Goal: Find specific page/section: Find specific page/section

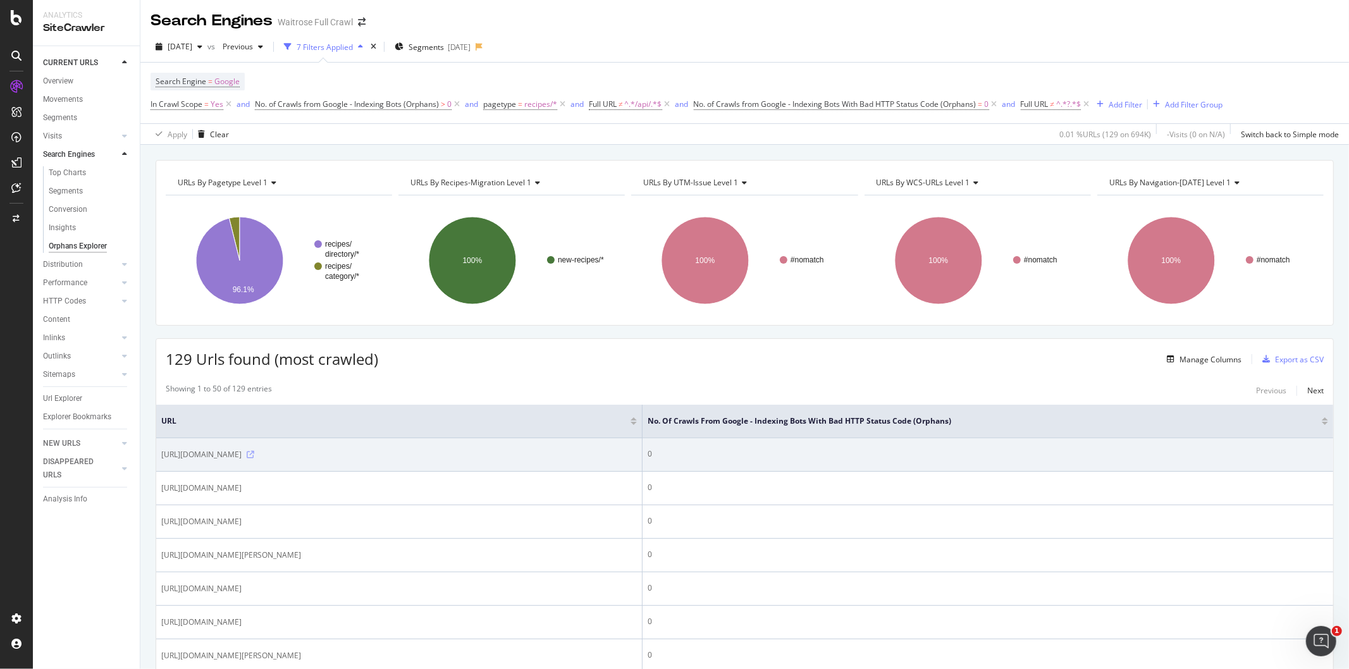
click at [254, 457] on icon at bounding box center [251, 455] width 8 height 8
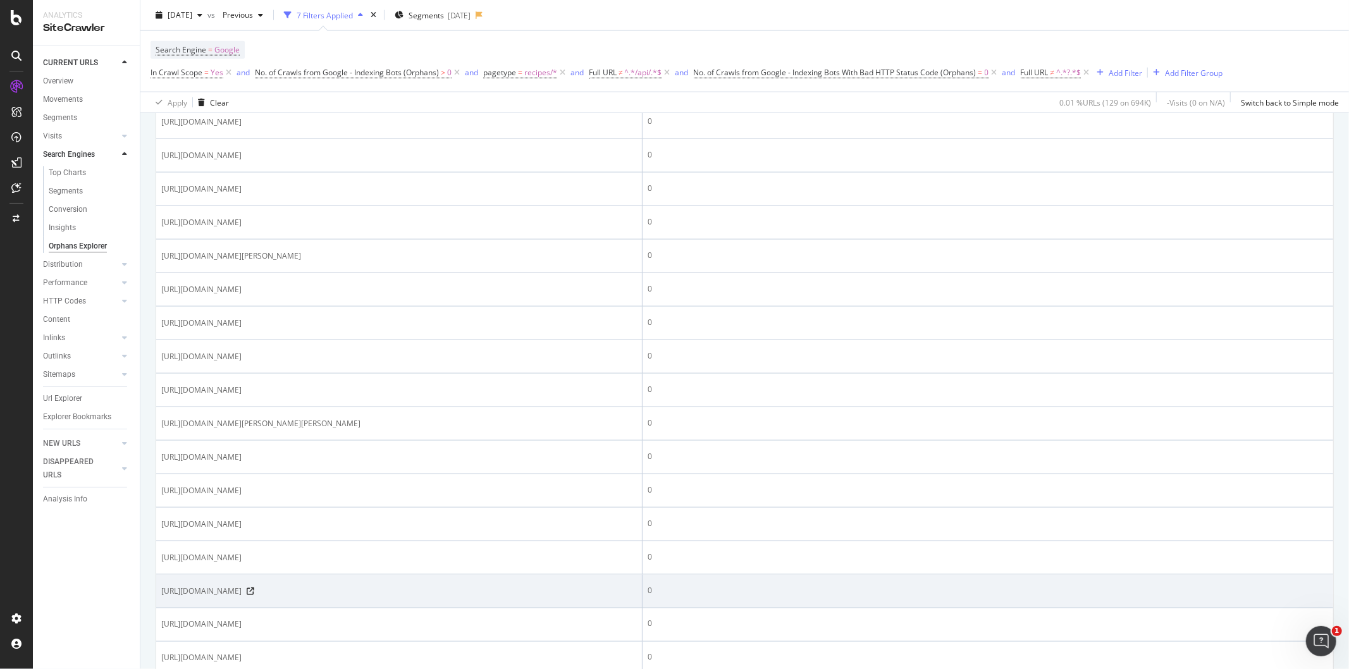
scroll to position [1522, 0]
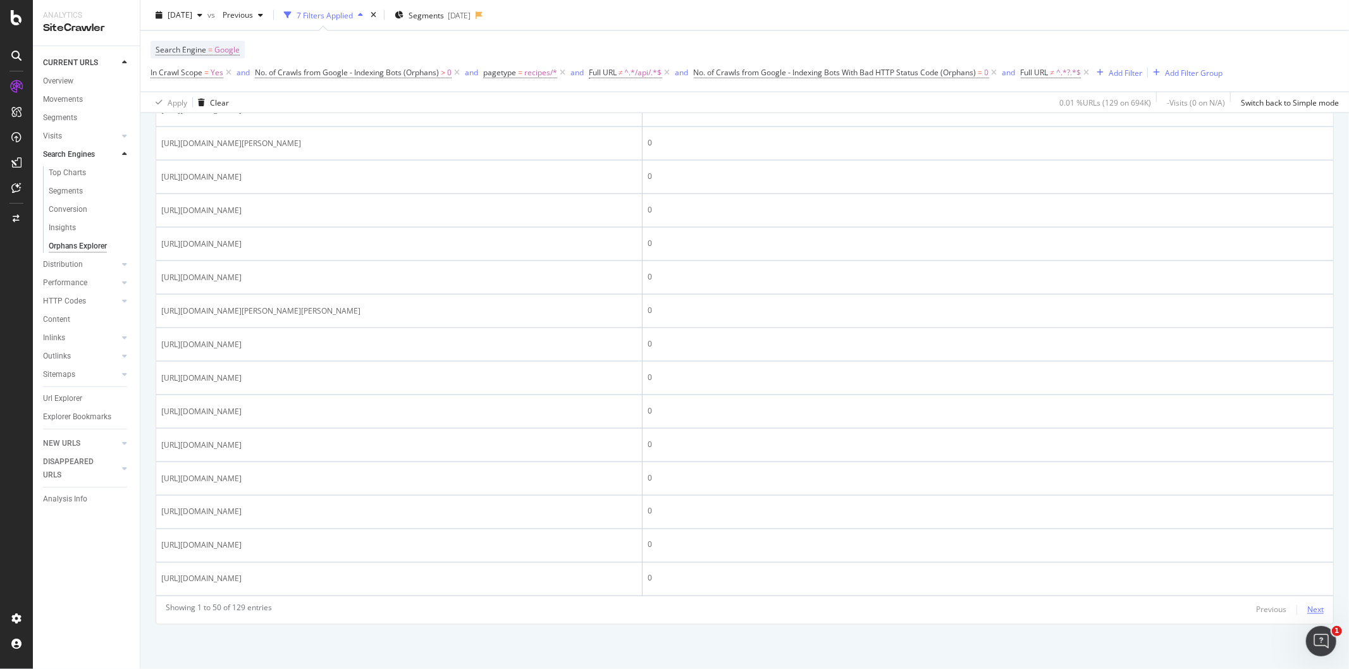
click at [1307, 608] on div "Next" at bounding box center [1315, 610] width 16 height 11
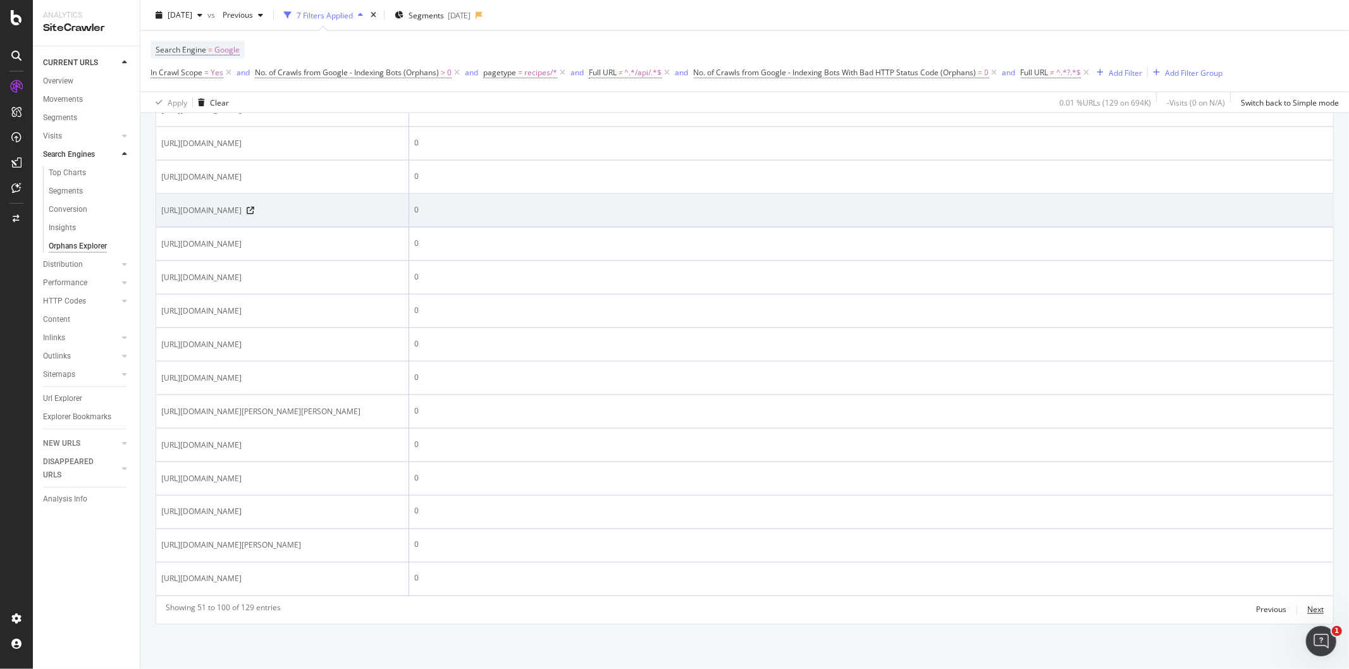
scroll to position [2078, 0]
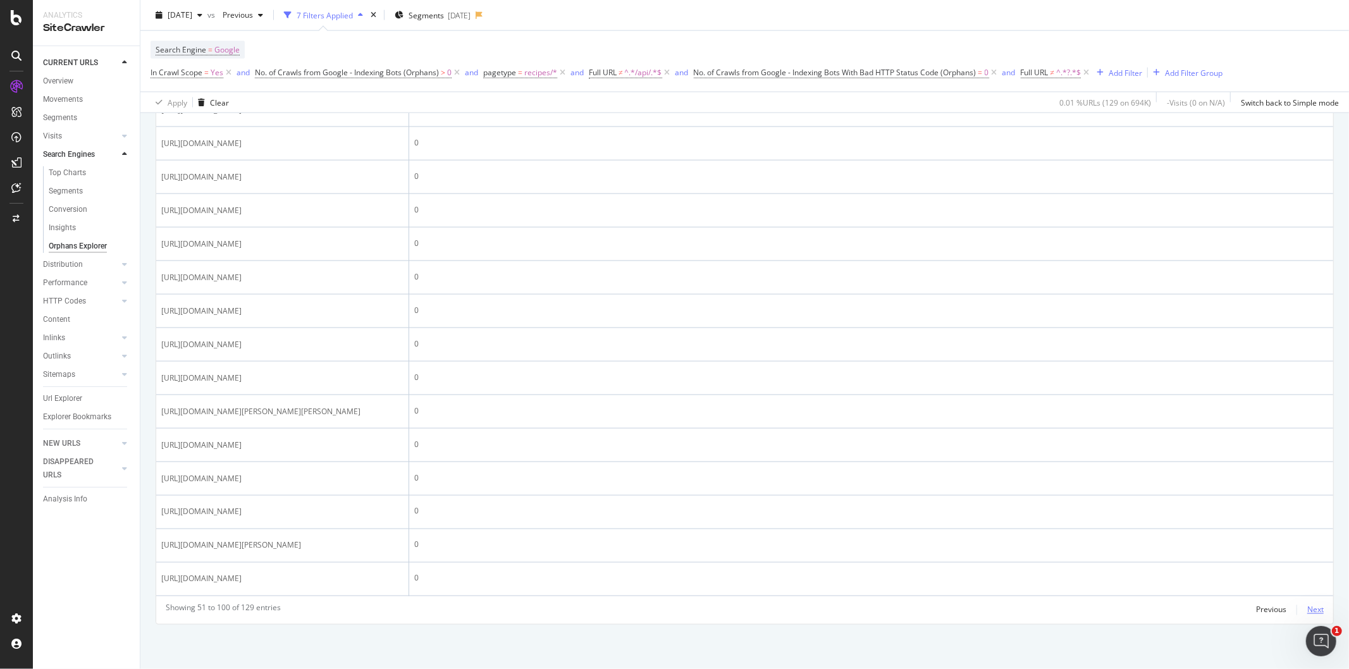
click at [1307, 603] on div "Next" at bounding box center [1315, 610] width 16 height 14
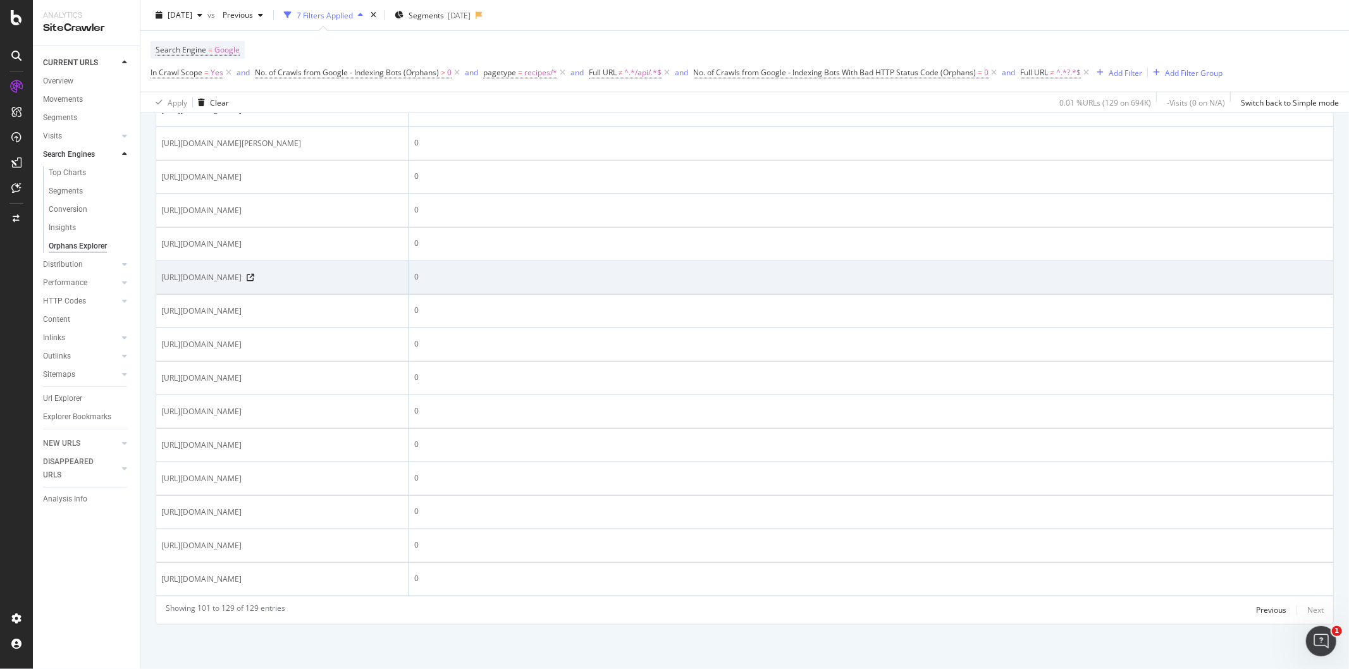
scroll to position [1171, 0]
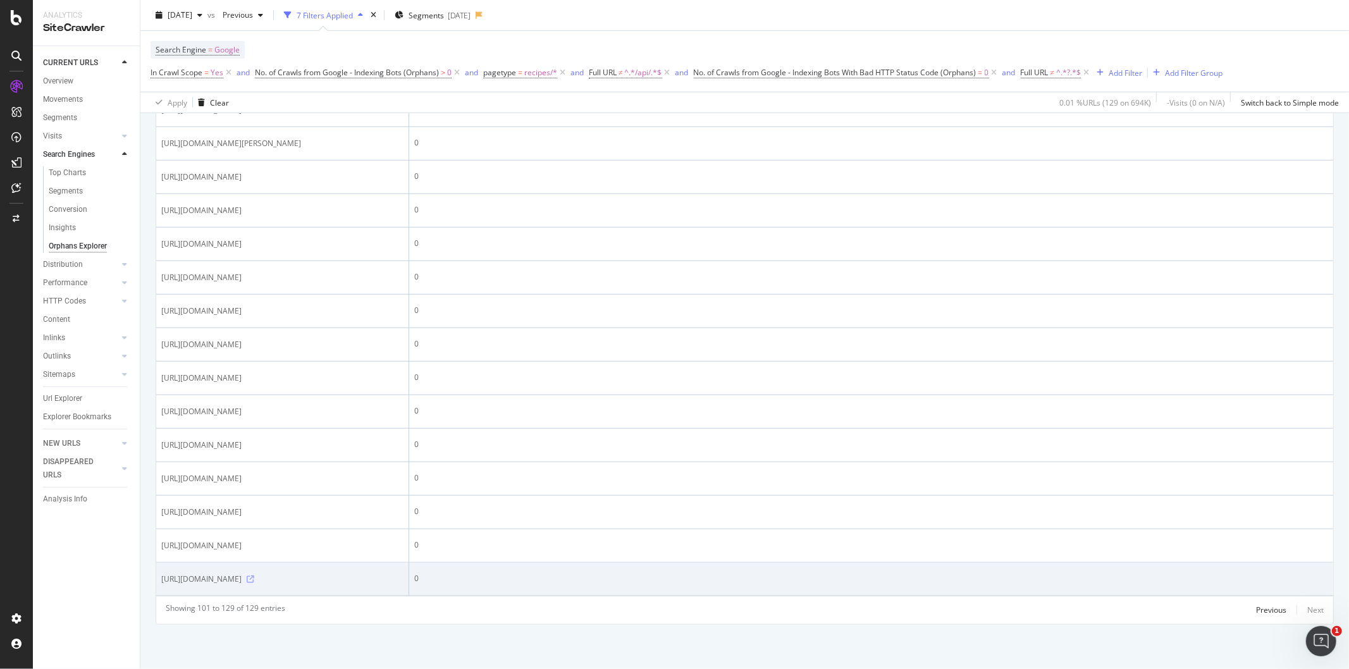
click at [254, 582] on icon at bounding box center [251, 580] width 8 height 8
drag, startPoint x: 333, startPoint y: 577, endPoint x: 159, endPoint y: 573, distance: 174.0
click at [159, 573] on td "[URL][DOMAIN_NAME]" at bounding box center [282, 580] width 253 height 34
copy span "[URL][DOMAIN_NAME]"
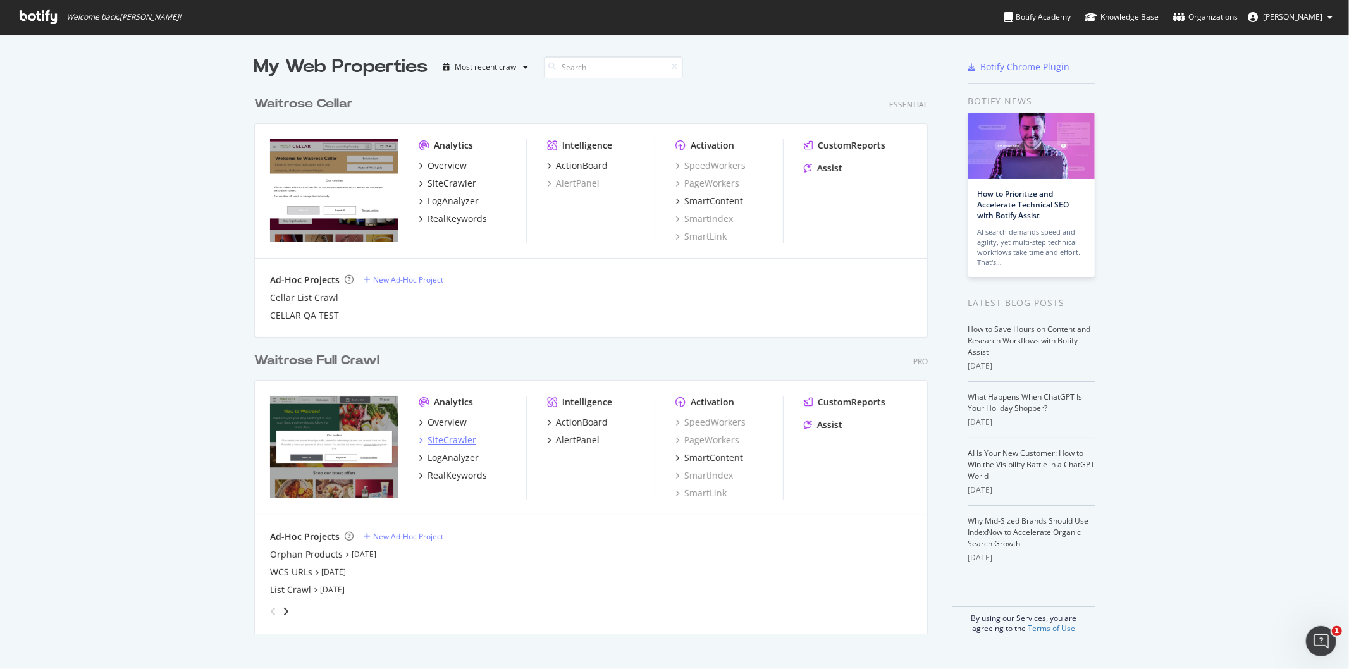
click at [440, 440] on div "SiteCrawler" at bounding box center [452, 440] width 49 height 13
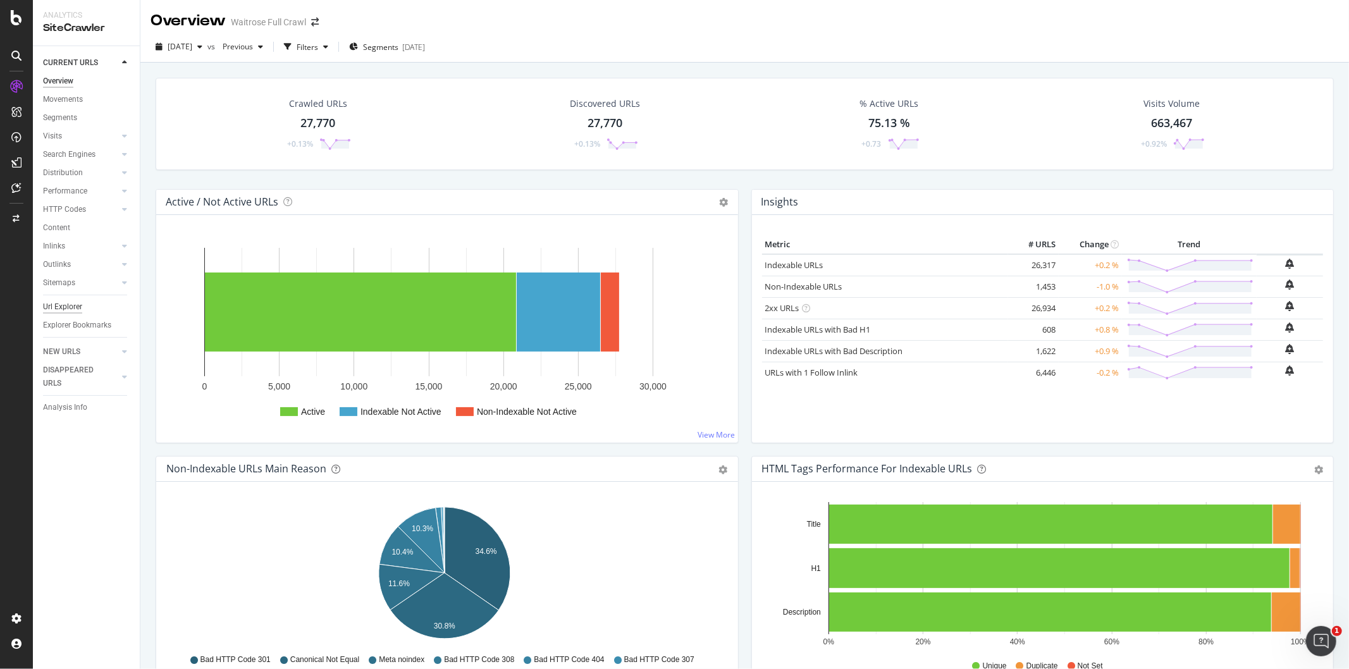
click at [64, 305] on div "Url Explorer" at bounding box center [62, 306] width 39 height 13
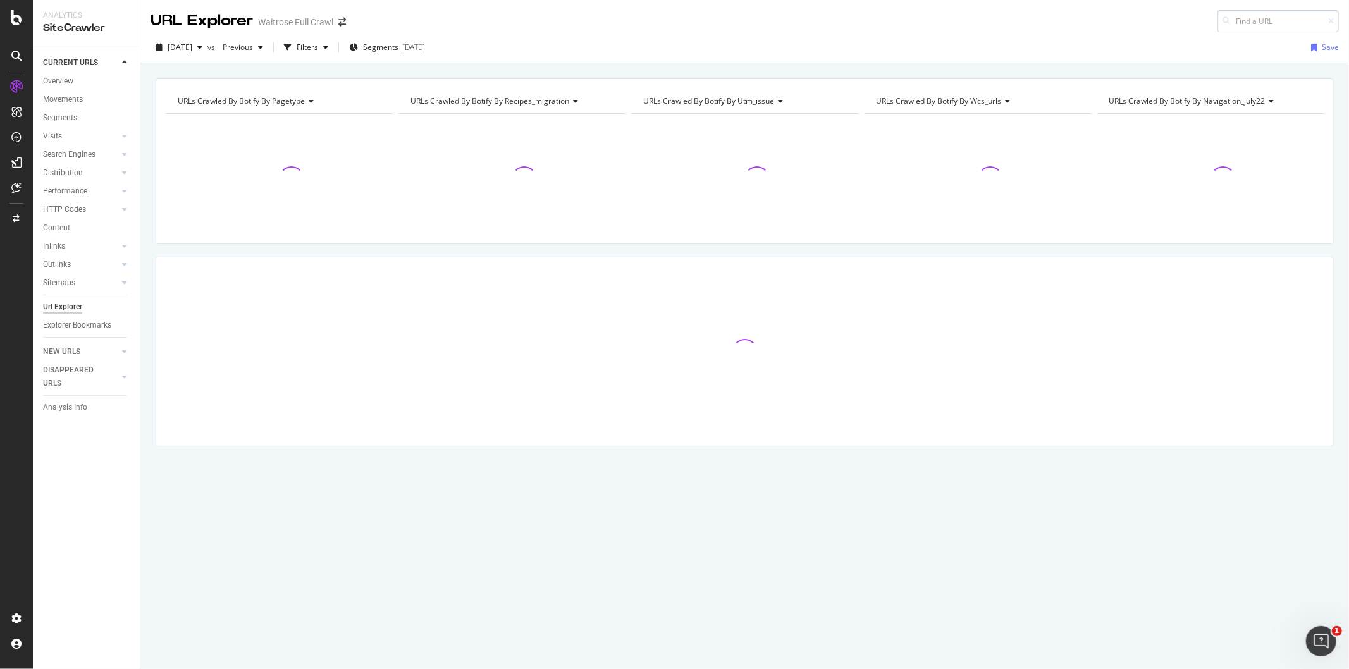
click at [1243, 19] on input at bounding box center [1277, 21] width 121 height 22
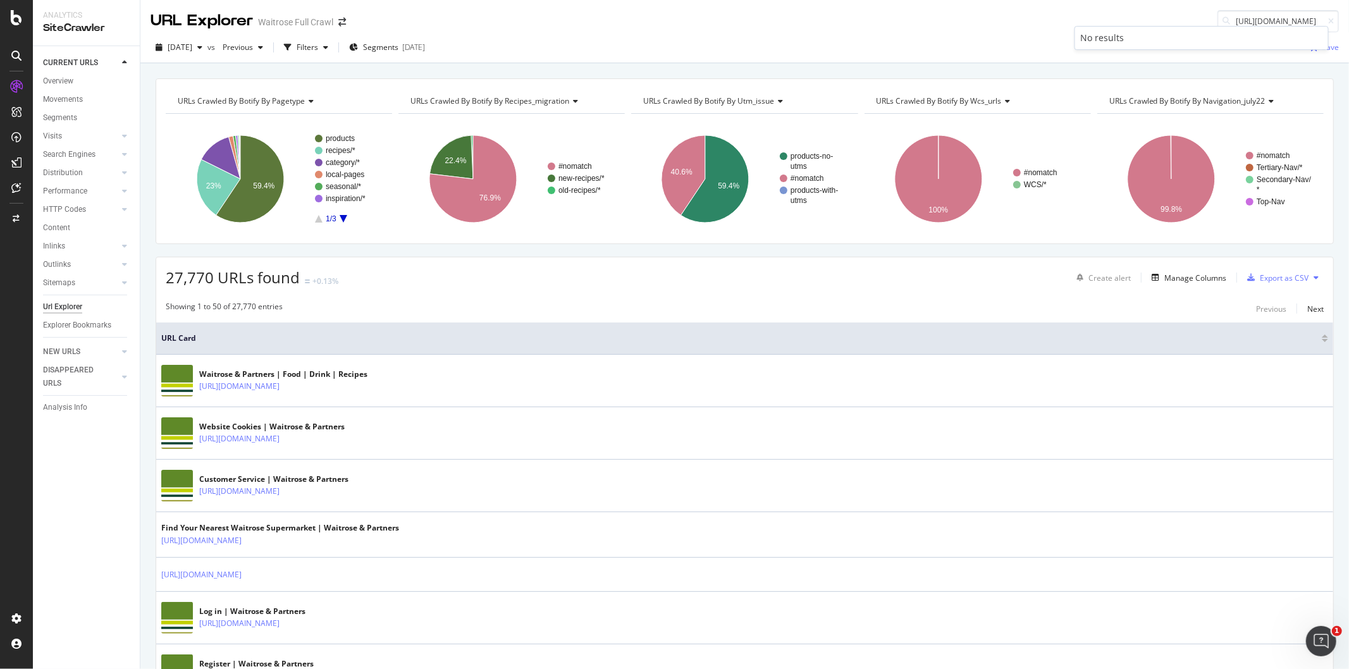
type input "[URL][DOMAIN_NAME]"
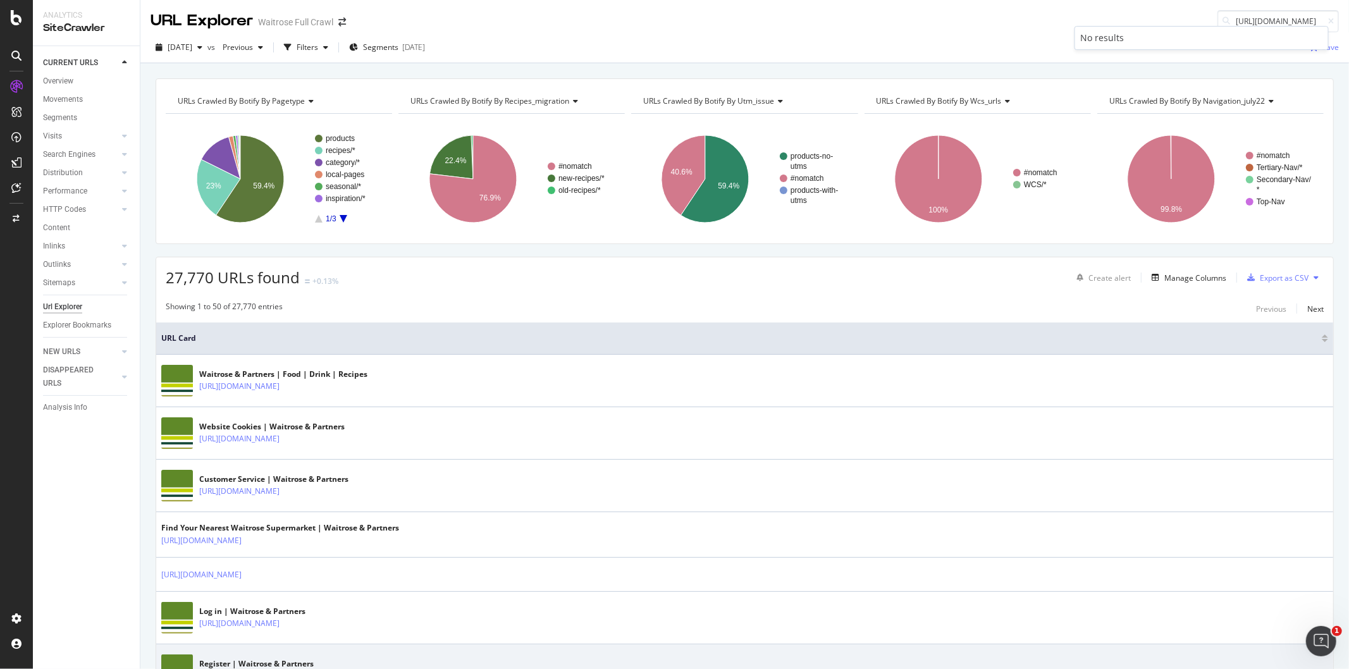
scroll to position [0, 0]
